Goal: Complete application form

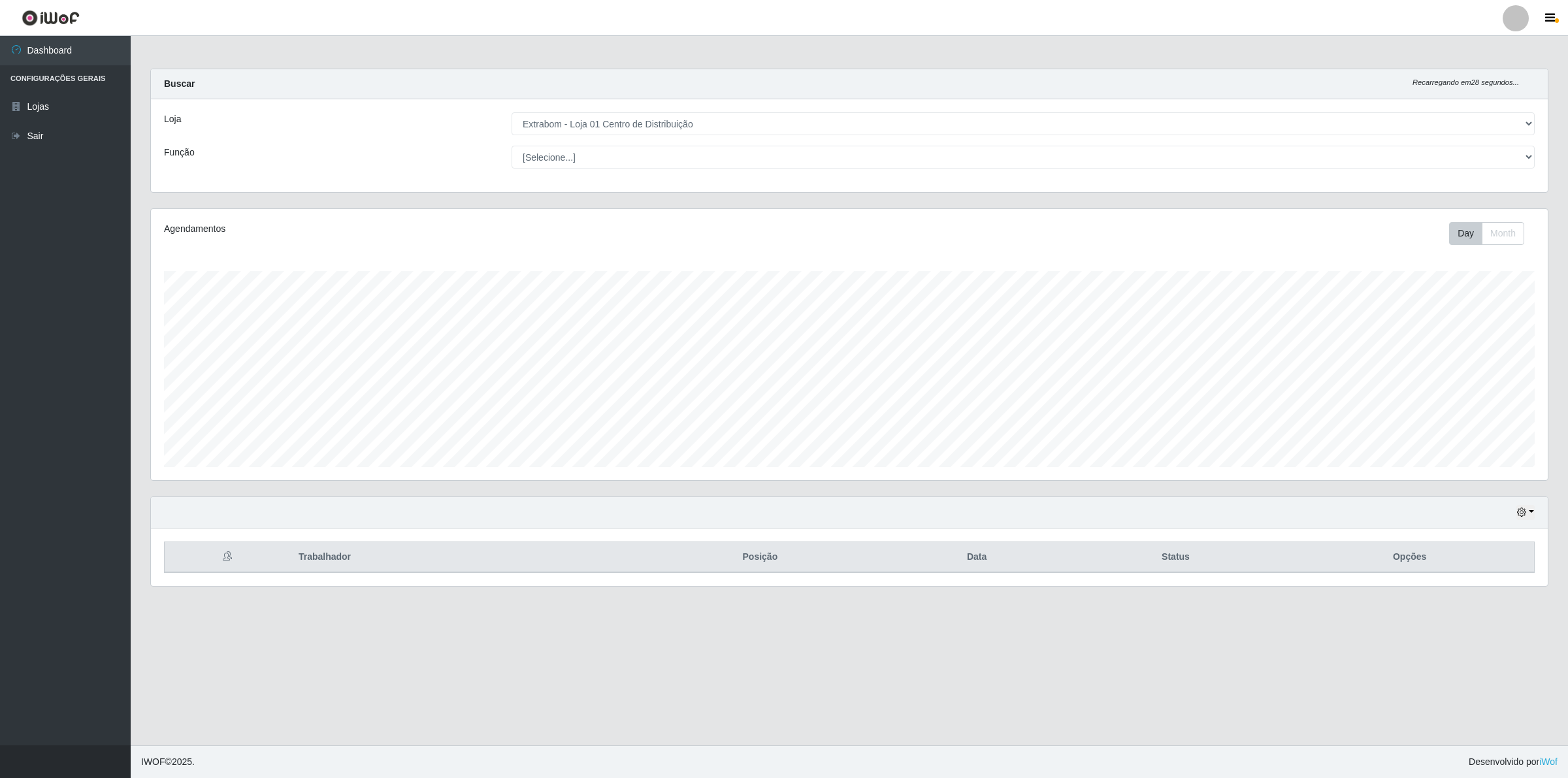
select select "435"
click at [790, 131] on select "[Selecione...] Extrabom - Loja 01 Centro de Distribuição" at bounding box center [1023, 124] width 1023 height 23
click at [713, 155] on select "[Selecione...] Carregador e Descarregador de Caminhão Carregador e Descarregado…" at bounding box center [1023, 157] width 1023 height 23
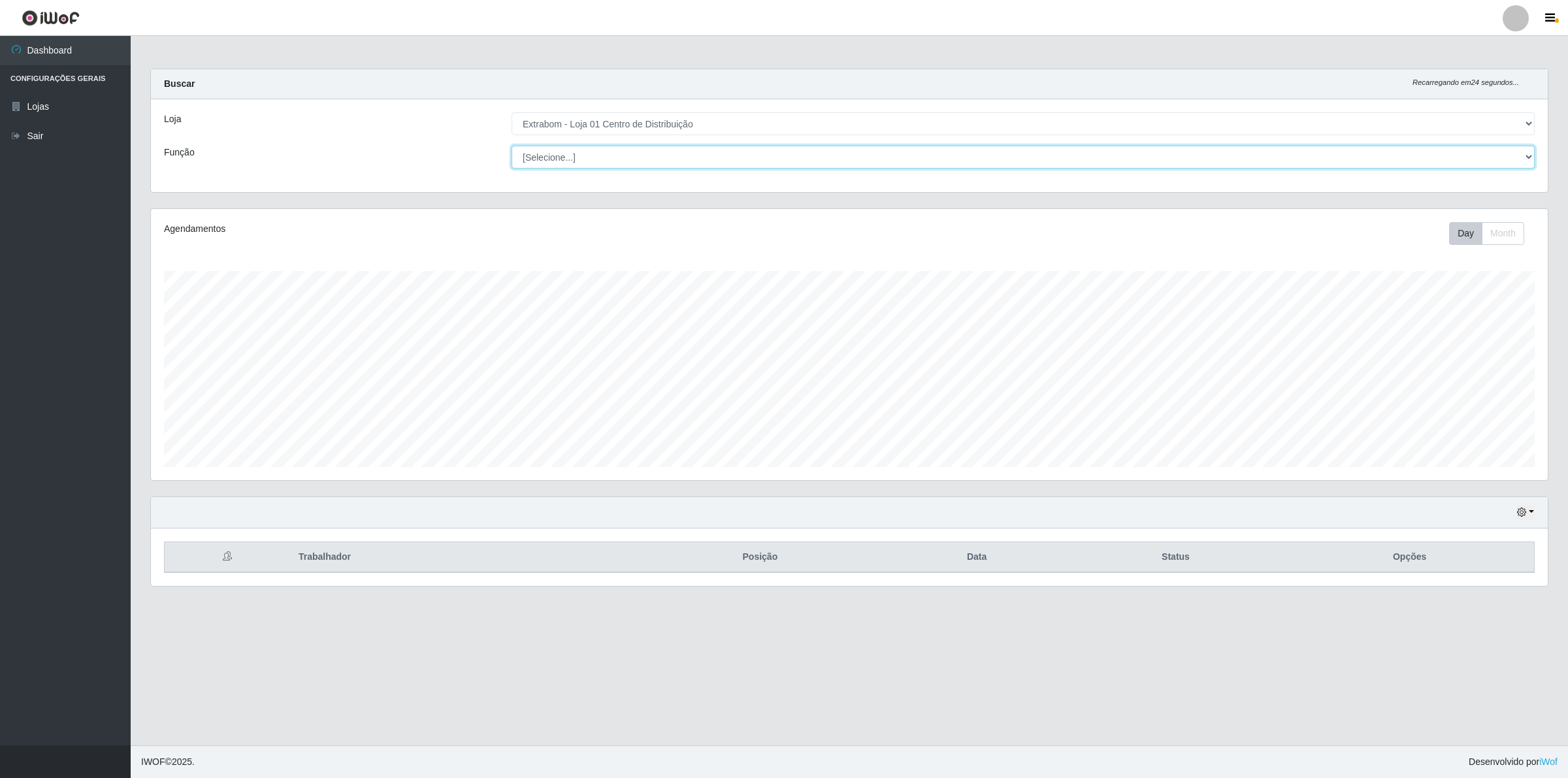
click at [713, 155] on select "[Selecione...] Carregador e Descarregador de Caminhão Carregador e Descarregado…" at bounding box center [1023, 157] width 1023 height 23
click at [552, 159] on select "[Selecione...] Carregador e Descarregador de Caminhão Carregador e Descarregado…" at bounding box center [1023, 157] width 1023 height 23
click at [512, 146] on select "[Selecione...] Carregador e Descarregador de Caminhão Carregador e Descarregado…" at bounding box center [1023, 157] width 1023 height 23
click at [621, 160] on select "[Selecione...] Carregador e Descarregador de Caminhão Carregador e Descarregado…" at bounding box center [1023, 157] width 1023 height 23
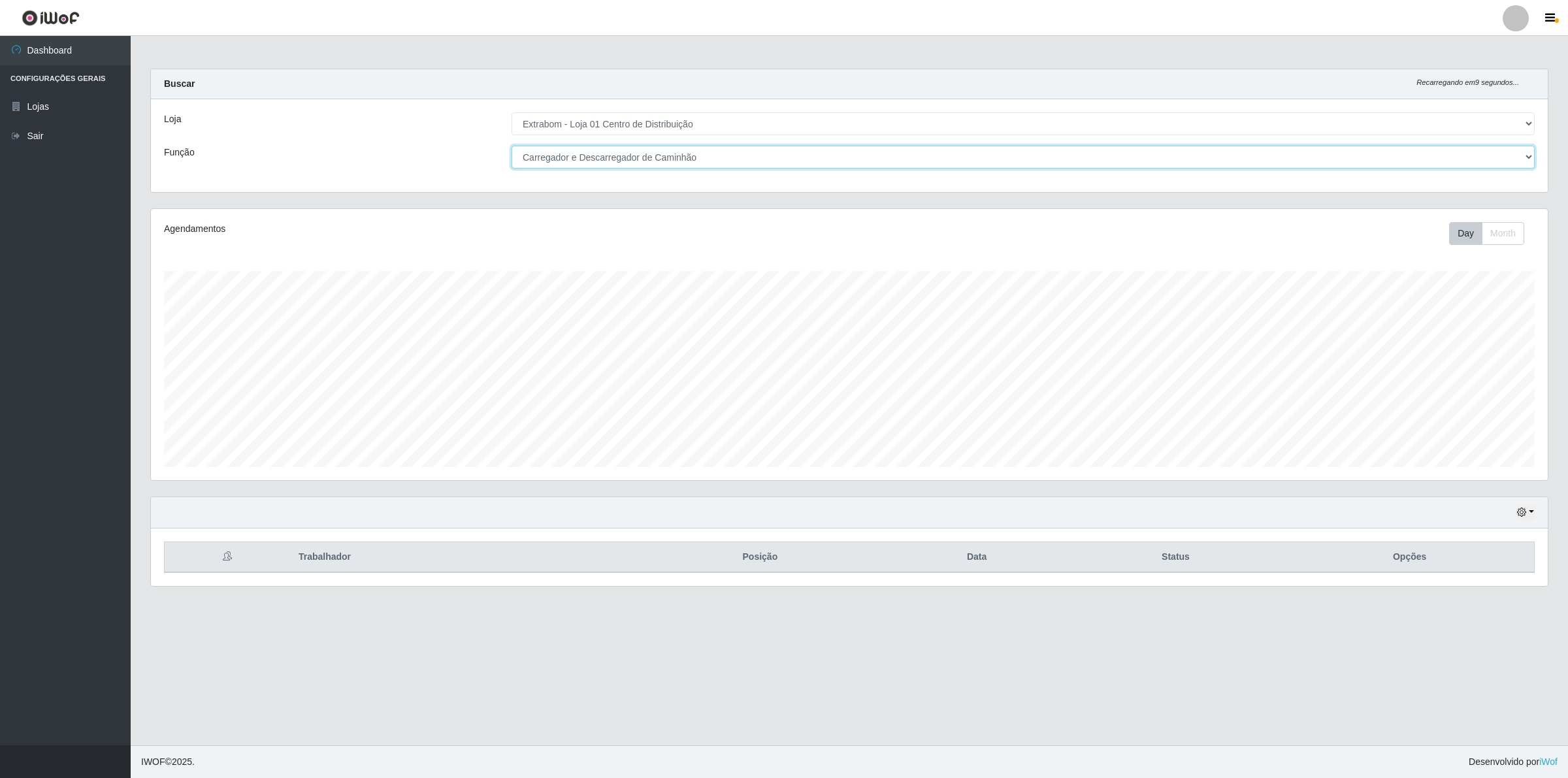
select select "139"
click at [512, 146] on select "[Selecione...] Carregador e Descarregador de Caminhão Carregador e Descarregado…" at bounding box center [1023, 157] width 1023 height 23
click at [625, 154] on select "[Selecione...] Carregador e Descarregador de Caminhão Carregador e Descarregado…" at bounding box center [1023, 157] width 1023 height 23
click at [631, 119] on select "[Selecione...] Extrabom - Loja 01 Centro de Distribuição" at bounding box center [1023, 124] width 1023 height 23
